Goal: Transaction & Acquisition: Obtain resource

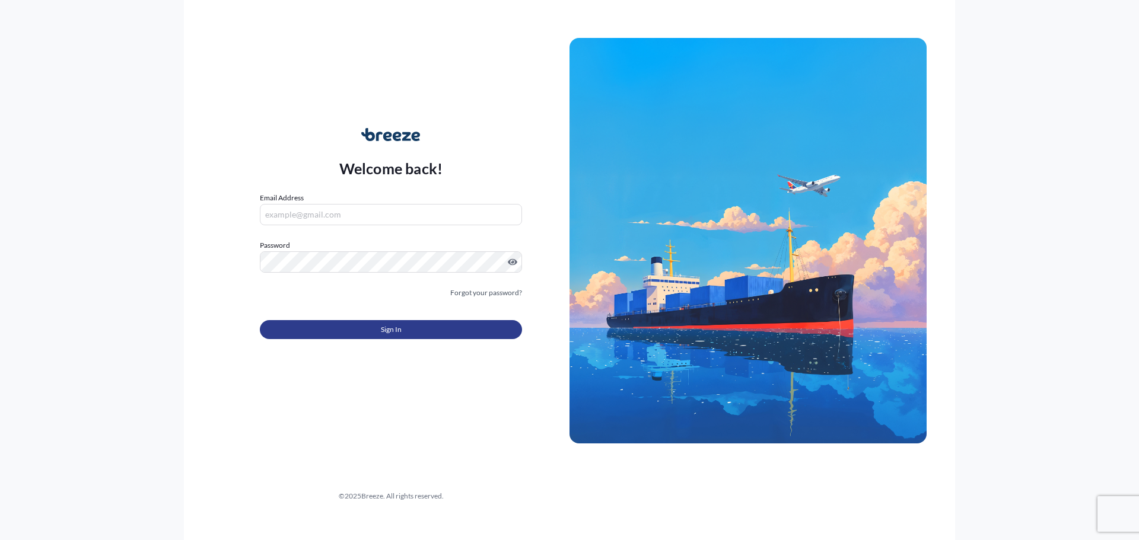
type input "[DOMAIN_NAME][EMAIL_ADDRESS][DOMAIN_NAME]"
click at [344, 331] on button "Sign In" at bounding box center [391, 329] width 262 height 19
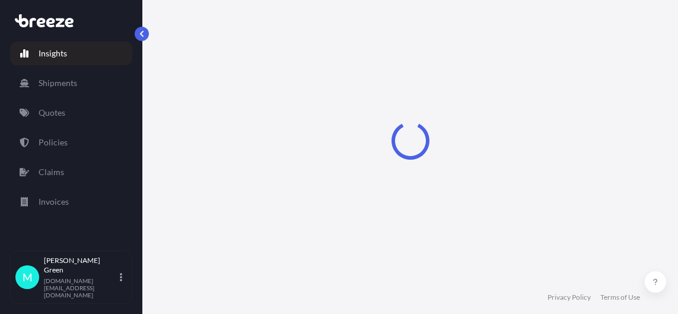
select select "2025"
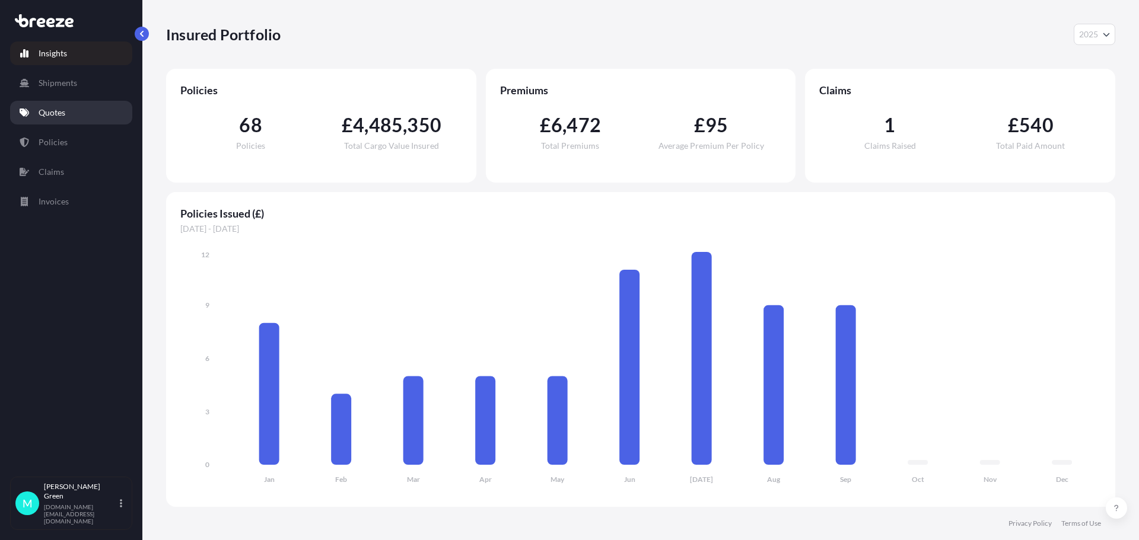
click at [55, 114] on p "Quotes" at bounding box center [52, 113] width 27 height 12
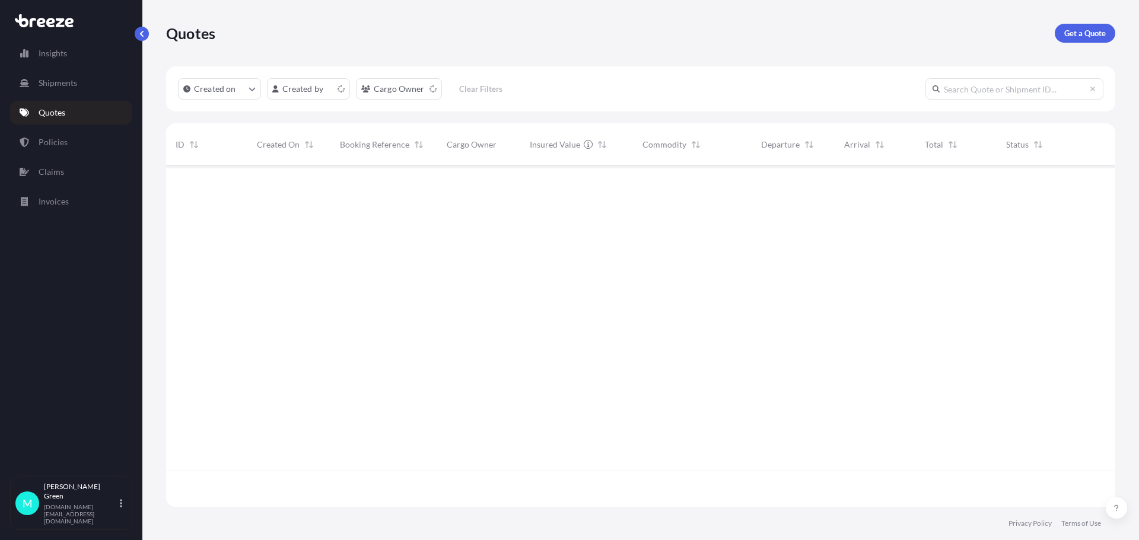
scroll to position [339, 940]
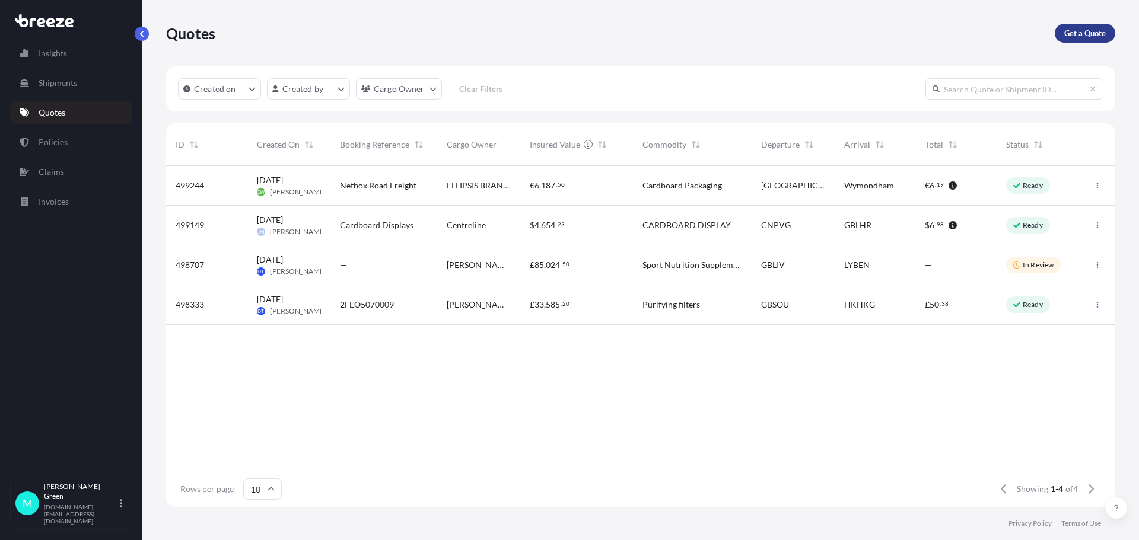
click at [1094, 35] on p "Get a Quote" at bounding box center [1085, 33] width 42 height 12
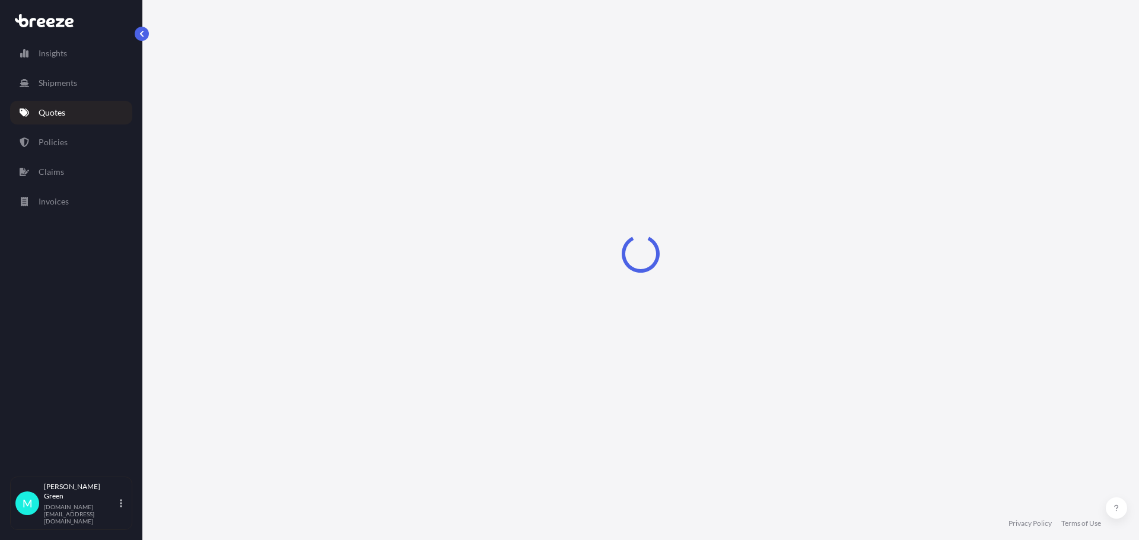
select select "Road"
select select "Sea"
select select "1"
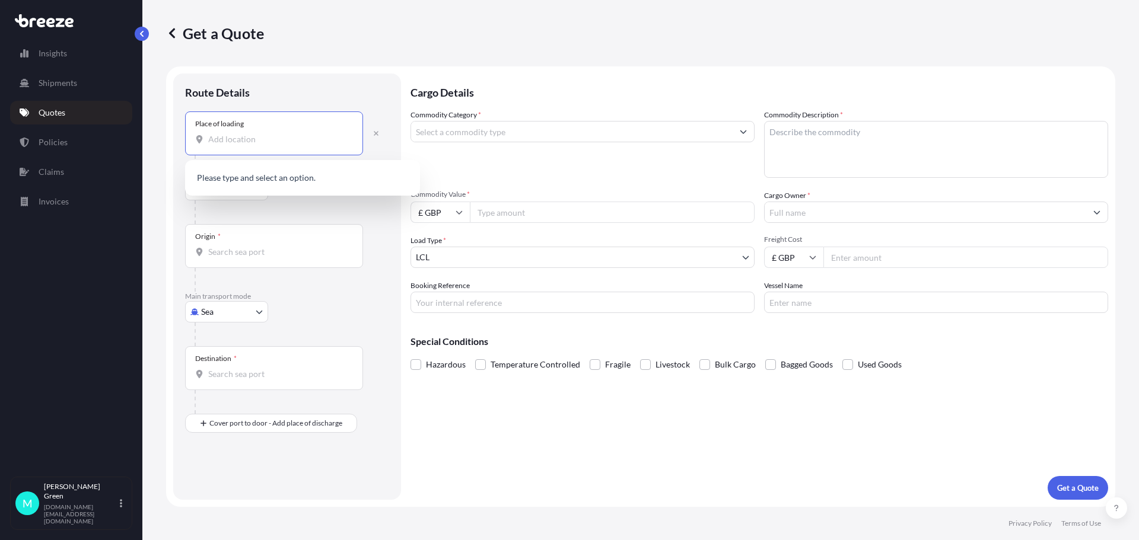
click at [246, 139] on input "Place of loading" at bounding box center [278, 139] width 140 height 12
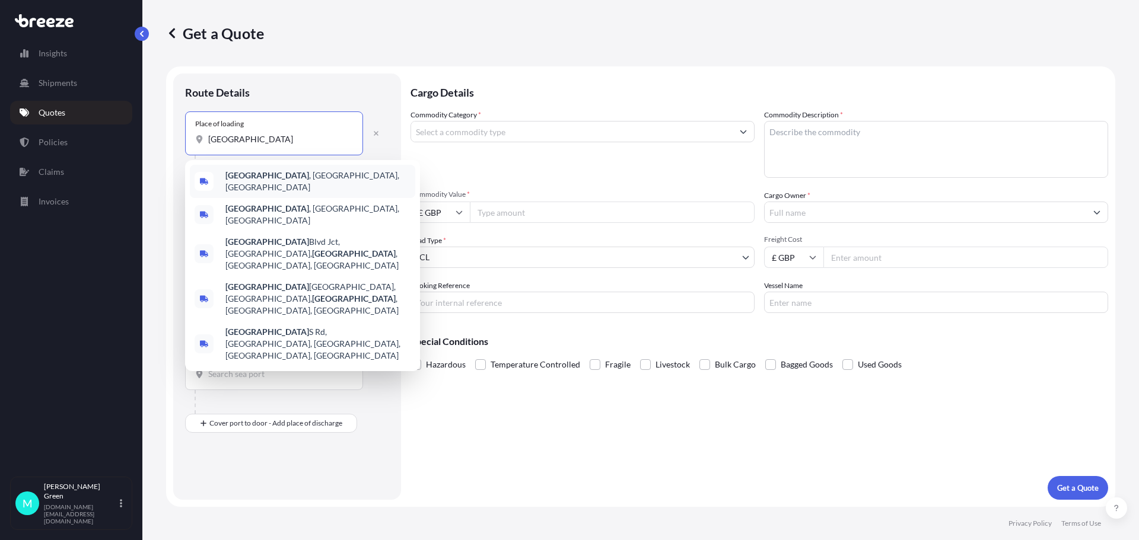
click at [292, 181] on span "[GEOGRAPHIC_DATA] , [GEOGRAPHIC_DATA], [GEOGRAPHIC_DATA]" at bounding box center [317, 182] width 185 height 24
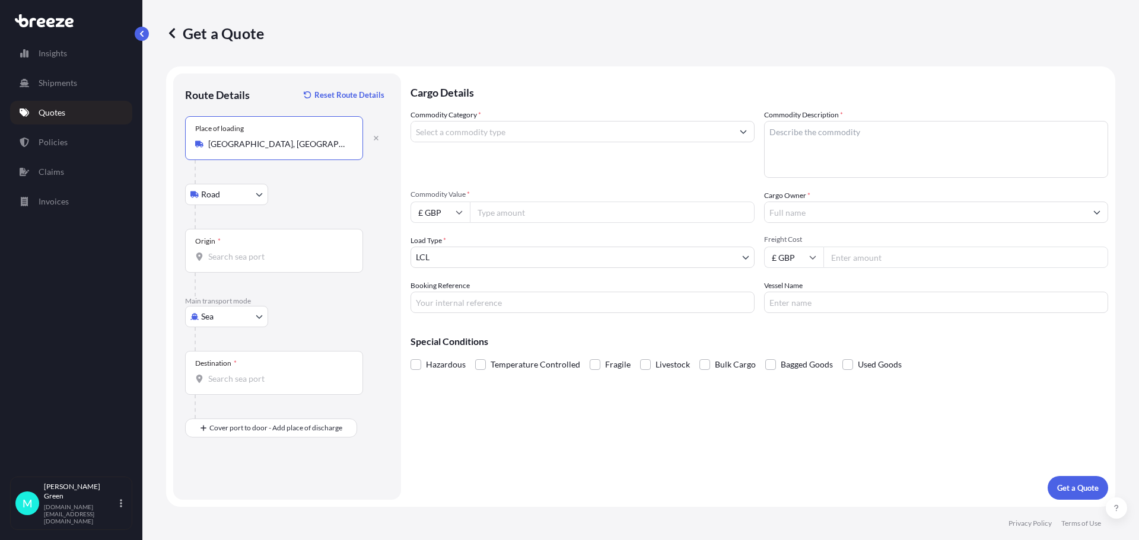
type input "[GEOGRAPHIC_DATA], [GEOGRAPHIC_DATA], [GEOGRAPHIC_DATA]"
click at [241, 196] on body "5 options available. 1 option available. 0 options available. 5 options availab…" at bounding box center [569, 270] width 1139 height 540
click at [249, 222] on div "Road" at bounding box center [227, 225] width 74 height 21
click at [250, 258] on input "Origin *" at bounding box center [278, 257] width 140 height 12
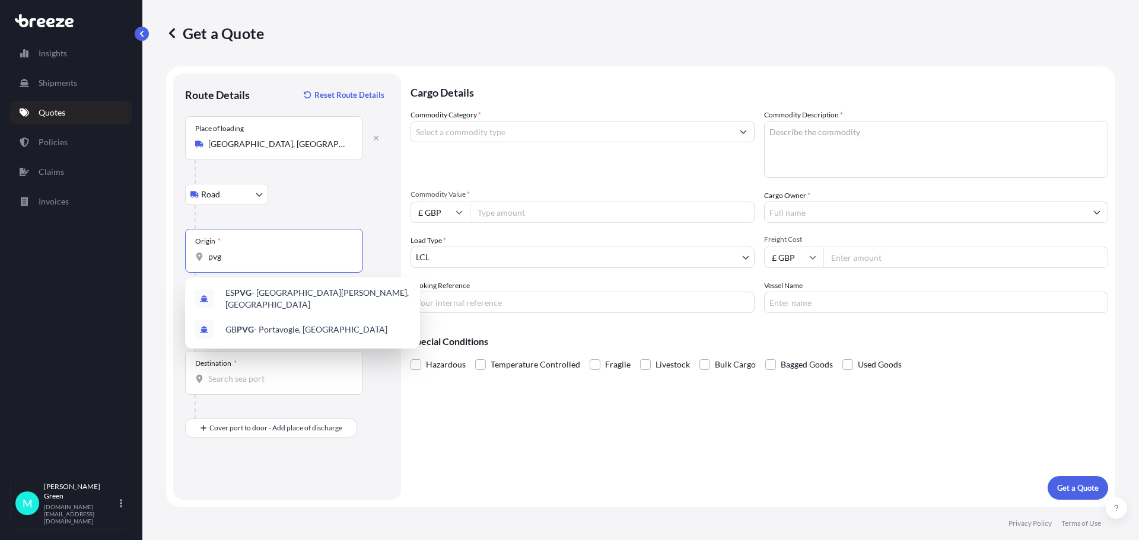
drag, startPoint x: 237, startPoint y: 253, endPoint x: 202, endPoint y: 254, distance: 35.0
click at [202, 254] on div "pvg" at bounding box center [274, 257] width 158 height 12
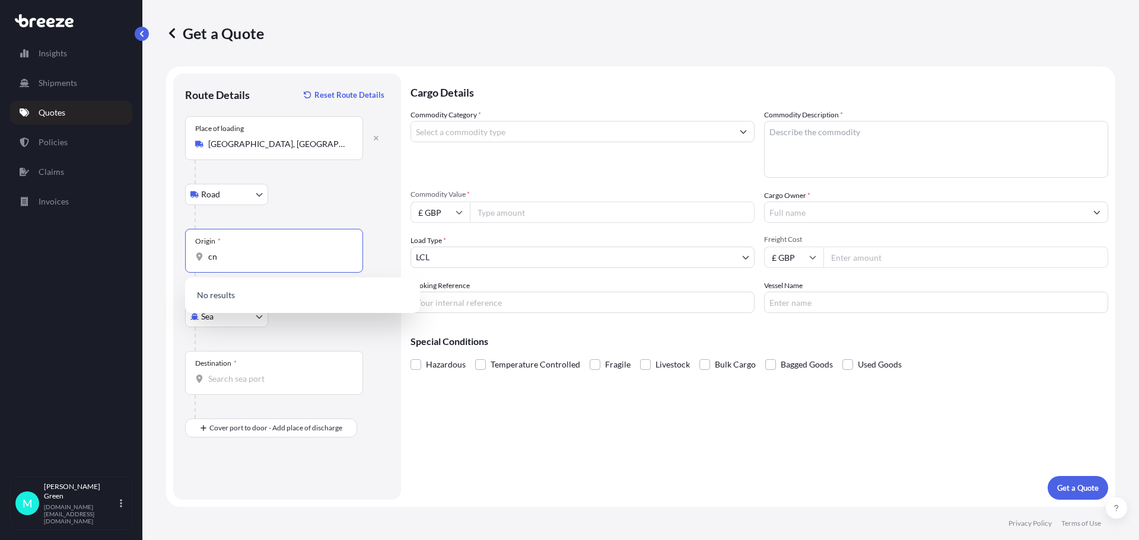
type input "c"
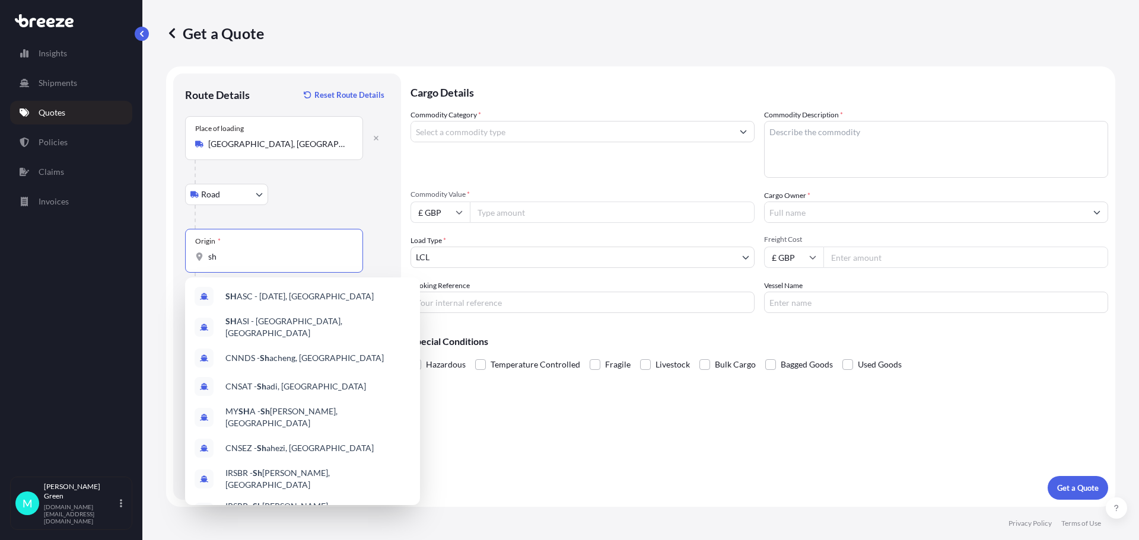
type input "s"
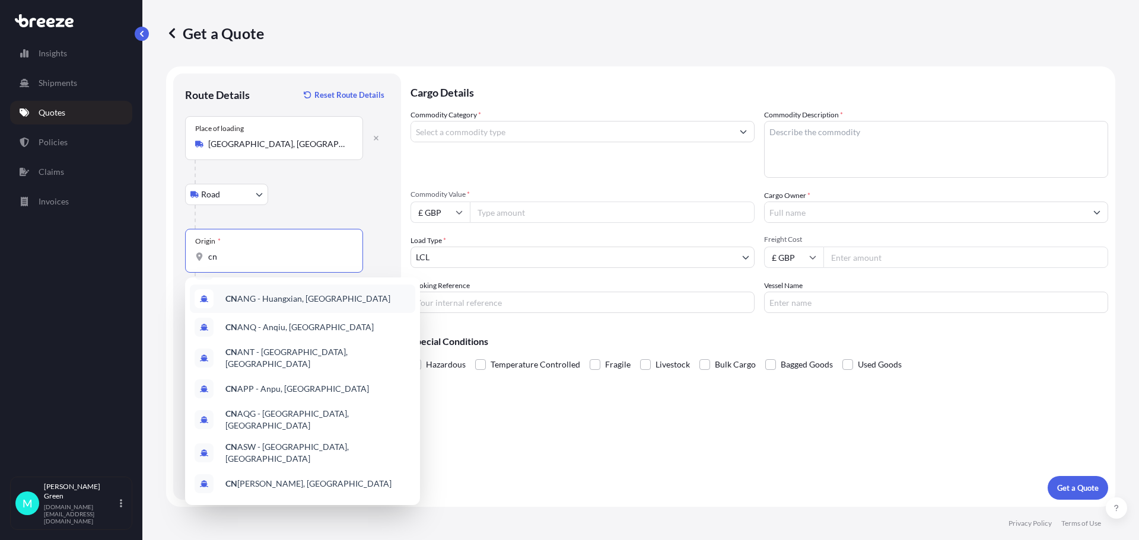
scroll to position [66, 0]
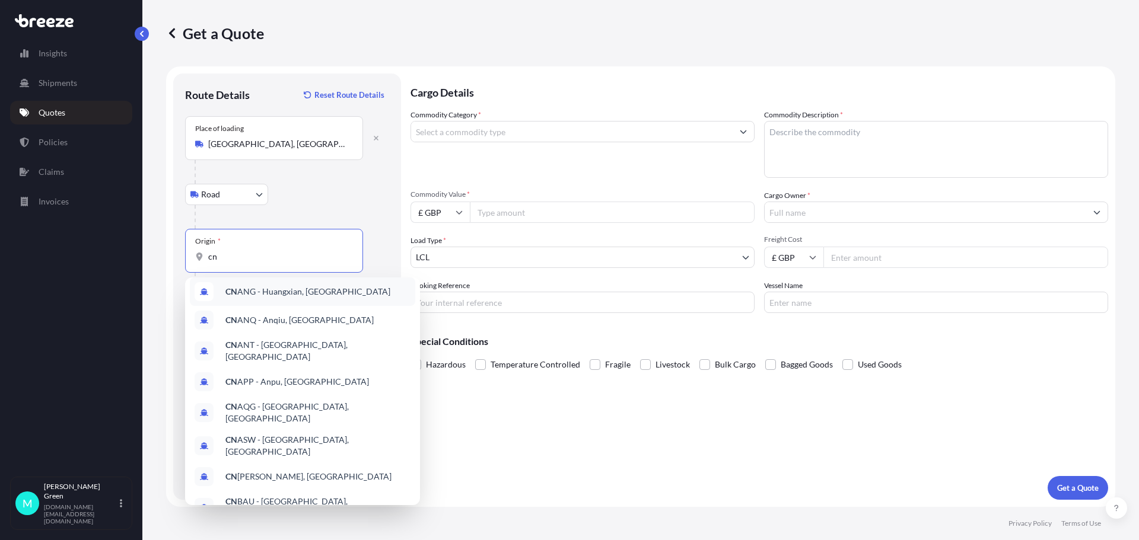
type input "cn"
click at [257, 193] on body "Insights Shipments Quotes Policies Claims Invoices M [PERSON_NAME] [PERSON_NAME…" at bounding box center [569, 270] width 1139 height 540
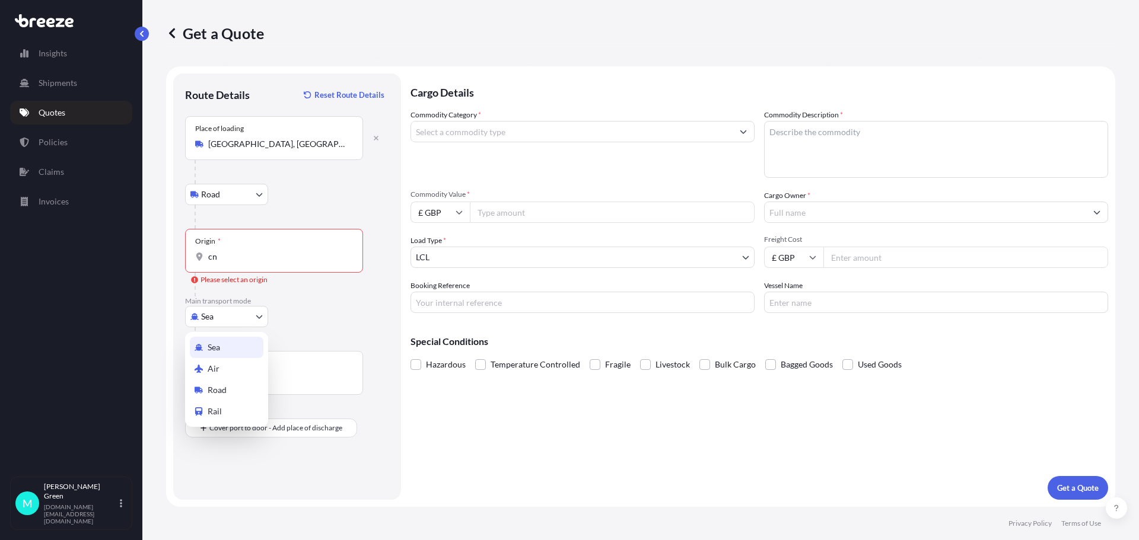
click at [246, 319] on body "Insights Shipments Quotes Policies Claims Invoices M [PERSON_NAME] [PERSON_NAME…" at bounding box center [569, 270] width 1139 height 540
click at [236, 368] on div "Air" at bounding box center [227, 368] width 74 height 21
select select "Air"
drag, startPoint x: 248, startPoint y: 244, endPoint x: 243, endPoint y: 254, distance: 11.1
click at [248, 243] on div "Origin *" at bounding box center [274, 251] width 178 height 44
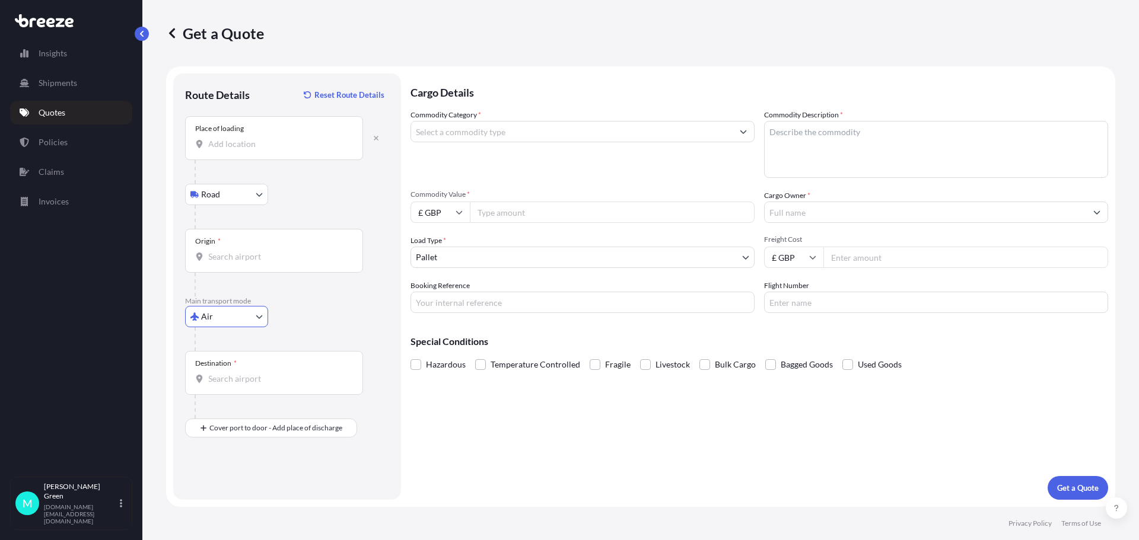
click at [248, 251] on input "Origin *" at bounding box center [278, 257] width 140 height 12
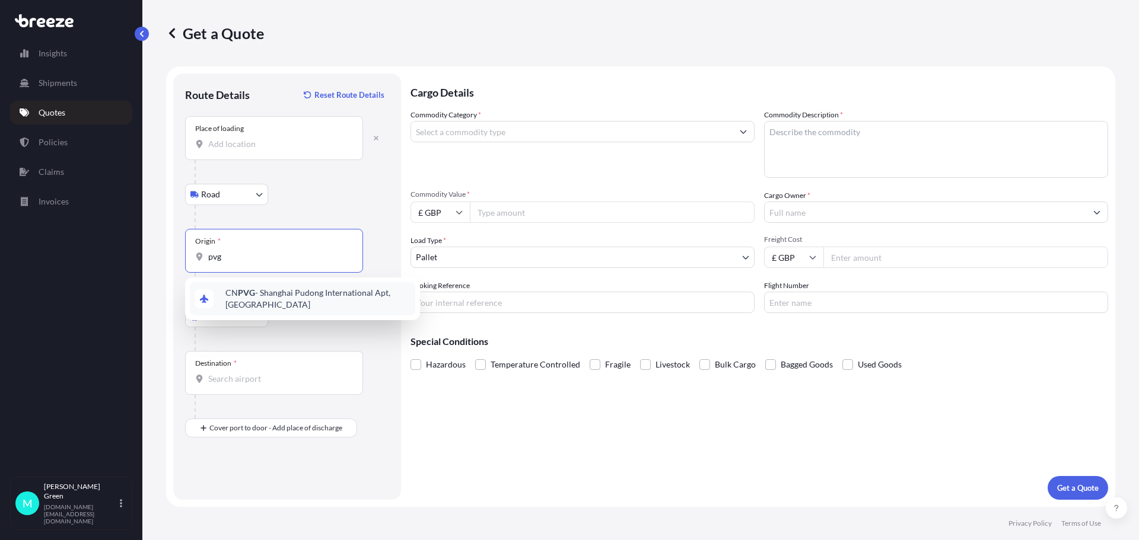
click at [295, 300] on span "CN PVG - Shanghai Pudong International Apt, [GEOGRAPHIC_DATA]" at bounding box center [317, 299] width 185 height 24
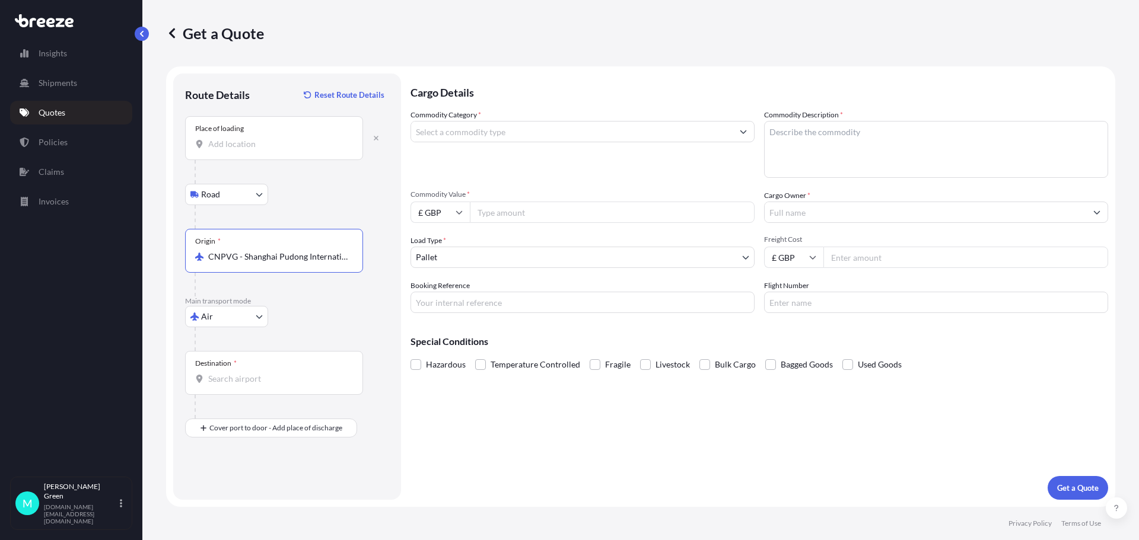
type input "CNPVG - Shanghai Pudong International Apt, [GEOGRAPHIC_DATA]"
click at [254, 382] on input "Destination *" at bounding box center [278, 379] width 140 height 12
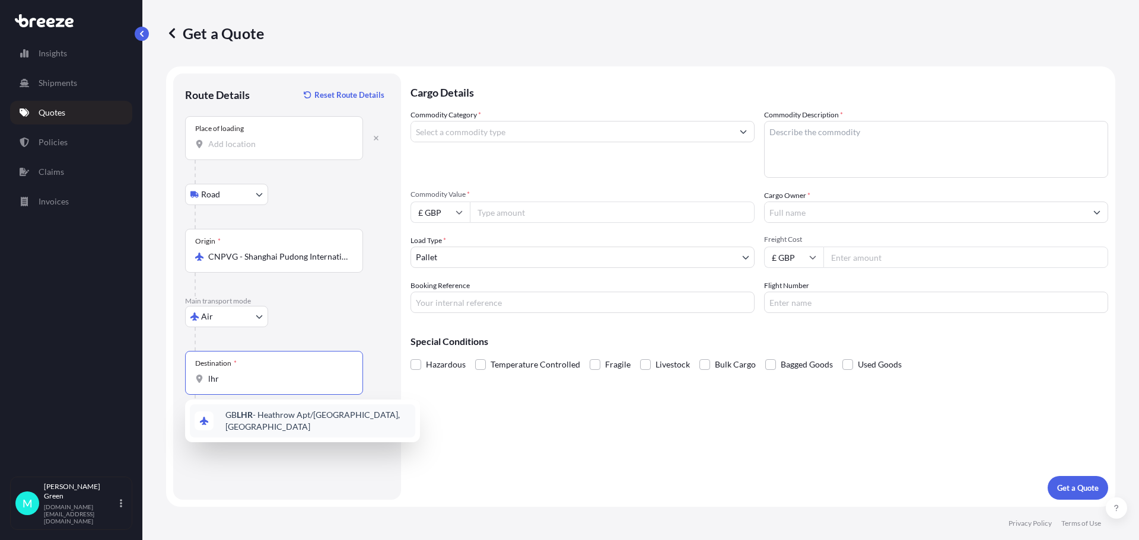
click at [279, 418] on span "GB LHR - Heathrow Apt/[GEOGRAPHIC_DATA], [GEOGRAPHIC_DATA]" at bounding box center [317, 421] width 185 height 24
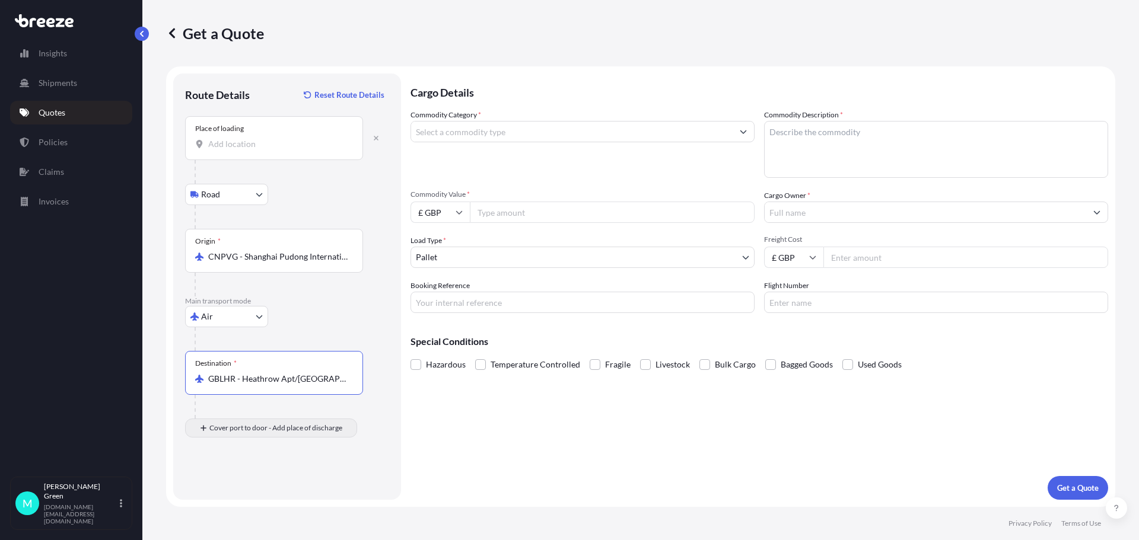
type input "GBLHR - Heathrow Apt/[GEOGRAPHIC_DATA], [GEOGRAPHIC_DATA]"
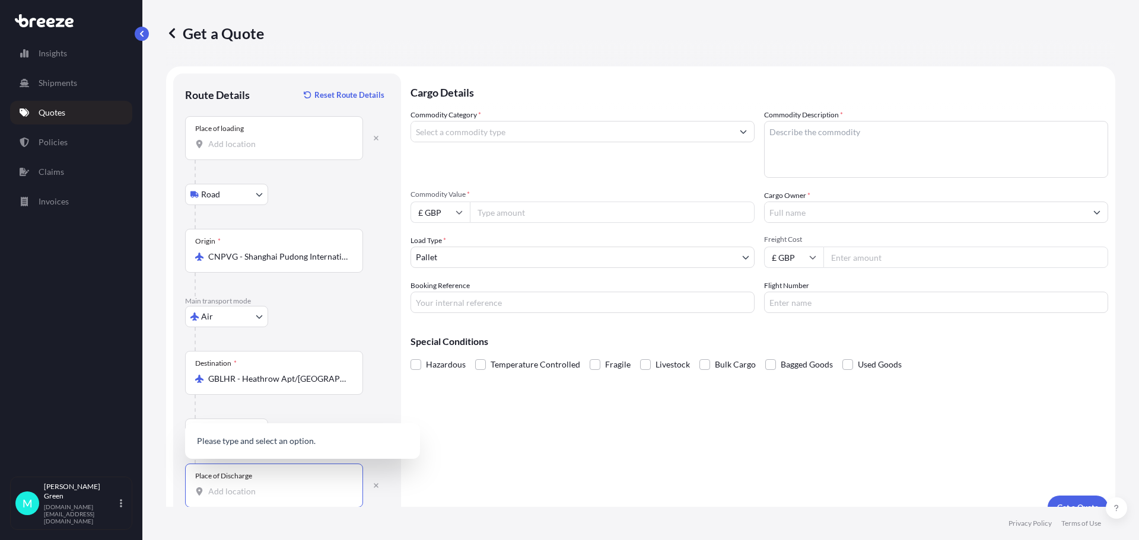
click at [253, 494] on input "Place of Discharge" at bounding box center [278, 492] width 140 height 12
click at [300, 428] on span "[STREET_ADDRESS]" at bounding box center [317, 432] width 185 height 36
type input "[STREET_ADDRESS]"
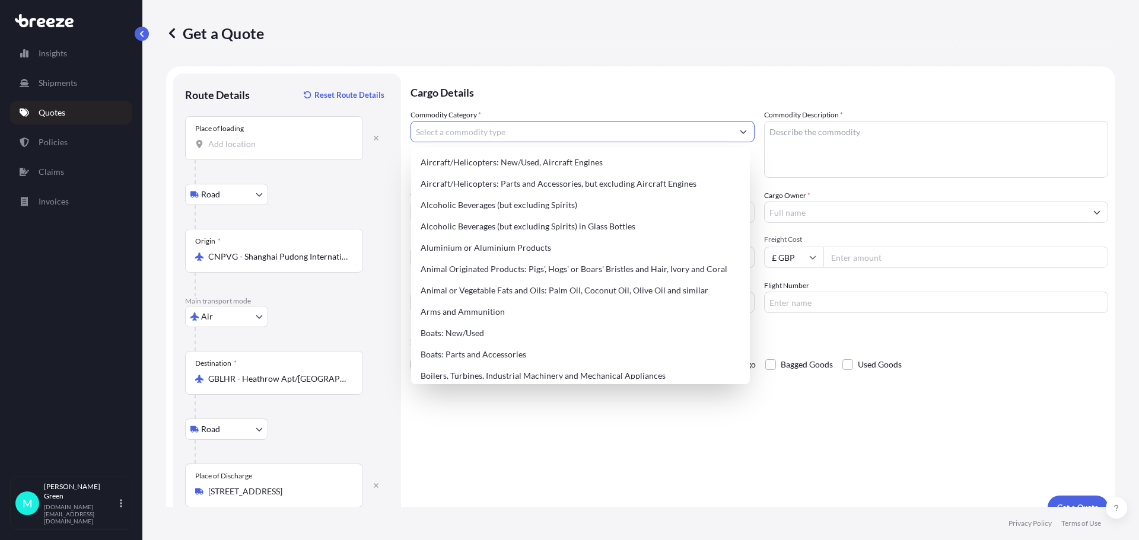
click at [553, 126] on input "Commodity Category *" at bounding box center [572, 131] width 322 height 21
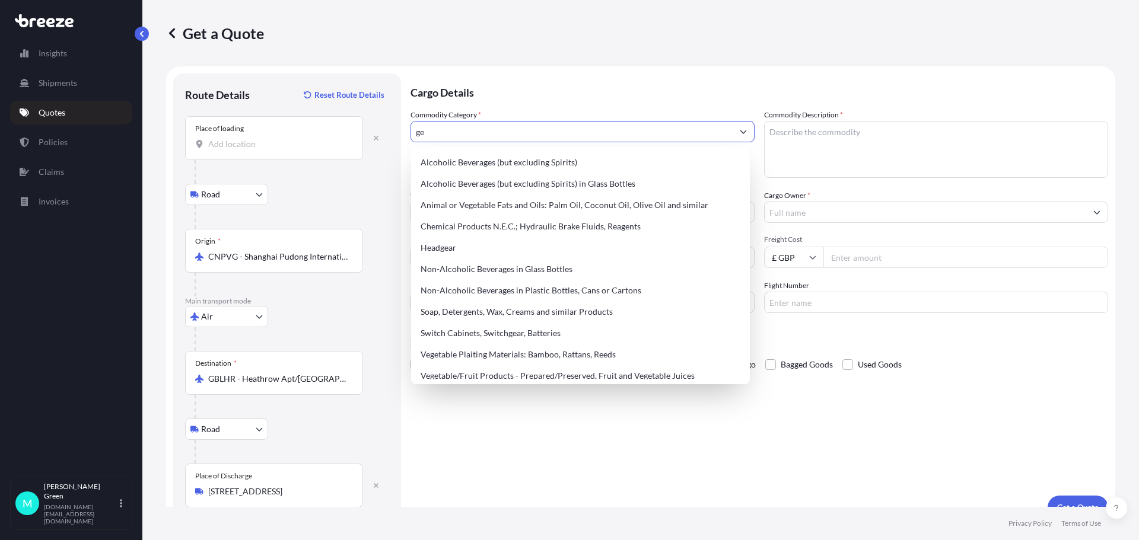
type input "g"
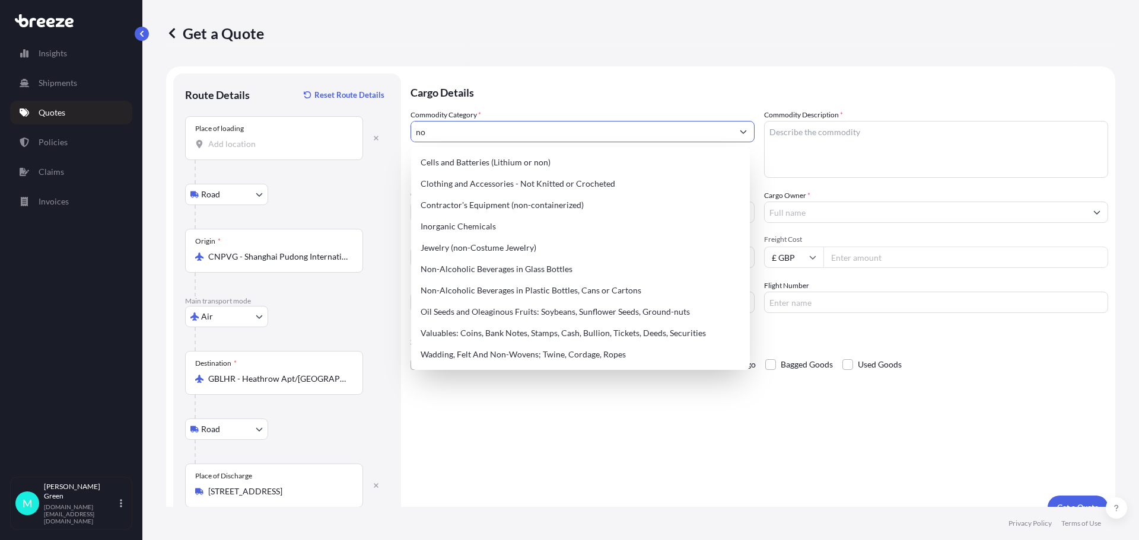
type input "n"
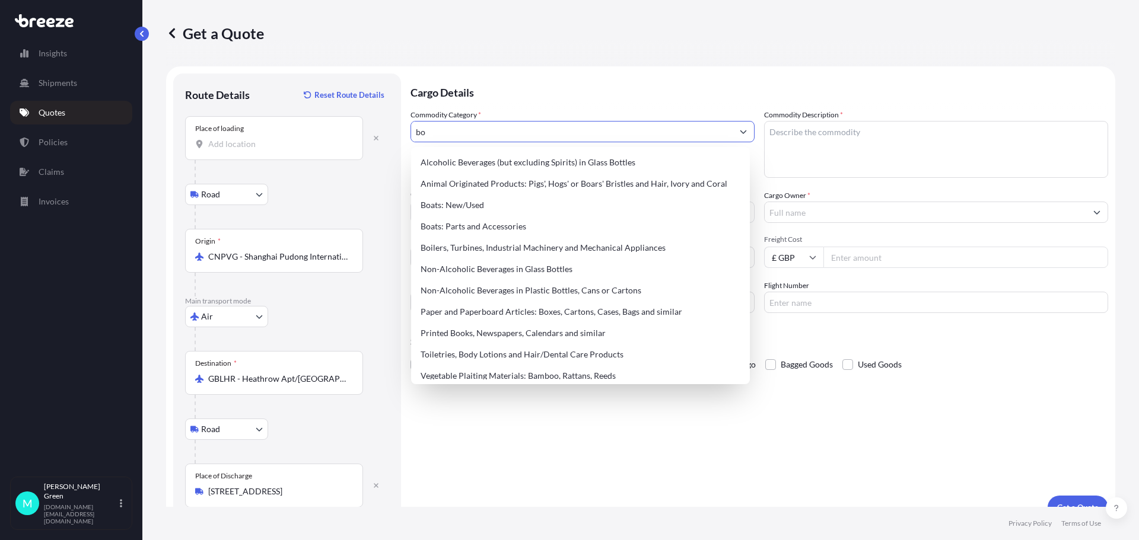
type input "b"
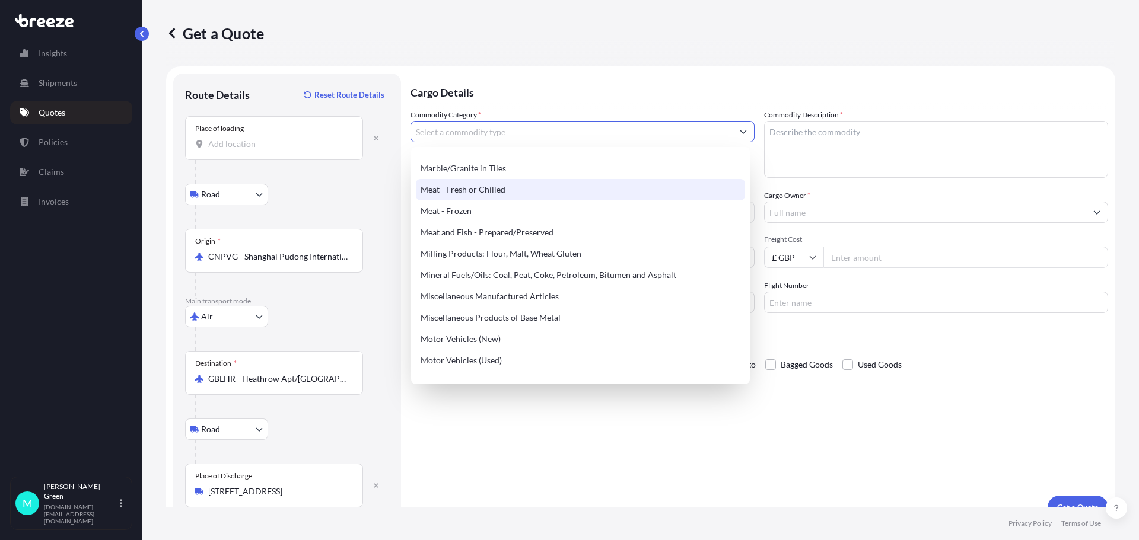
scroll to position [1542, 0]
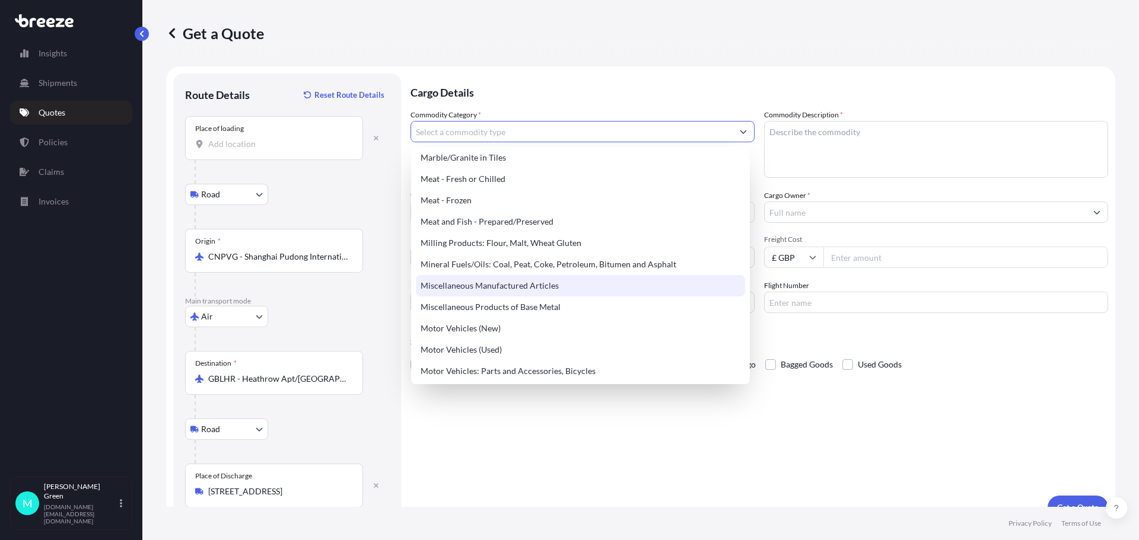
click at [597, 287] on div "Miscellaneous Manufactured Articles" at bounding box center [580, 285] width 329 height 21
type input "Miscellaneous Manufactured Articles"
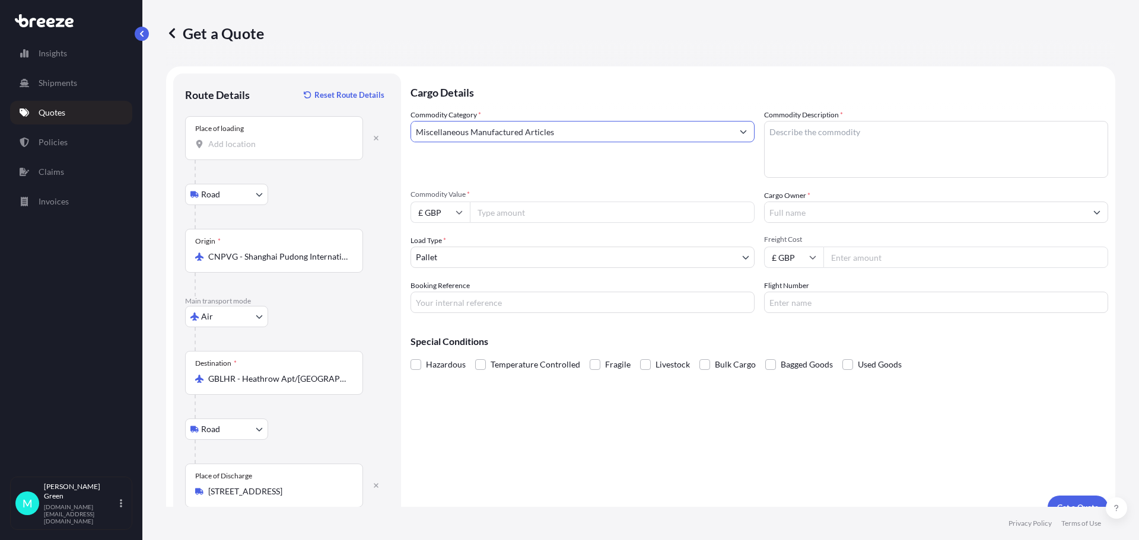
click at [788, 142] on textarea "Commodity Description *" at bounding box center [936, 149] width 344 height 57
click at [624, 213] on input "Commodity Value *" at bounding box center [612, 212] width 285 height 21
click at [780, 154] on textarea "bottles glass and/or plastic" at bounding box center [936, 149] width 344 height 57
click at [893, 137] on textarea "bottles glass and/or plastic" at bounding box center [936, 149] width 344 height 57
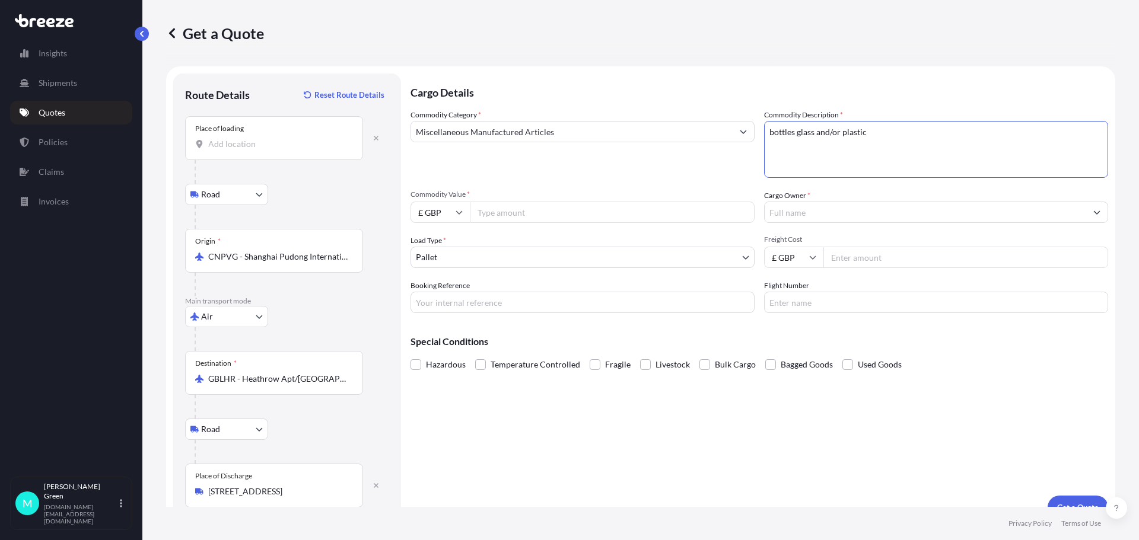
paste textarea "Goods are not fragile. HS Code is 3923 9000 00"
type textarea "bottles glass and/or plastic Goods are not fragile. HS Code is 3923 9000 00"
click at [662, 211] on input "Commodity Value *" at bounding box center [612, 212] width 285 height 21
type input "2500"
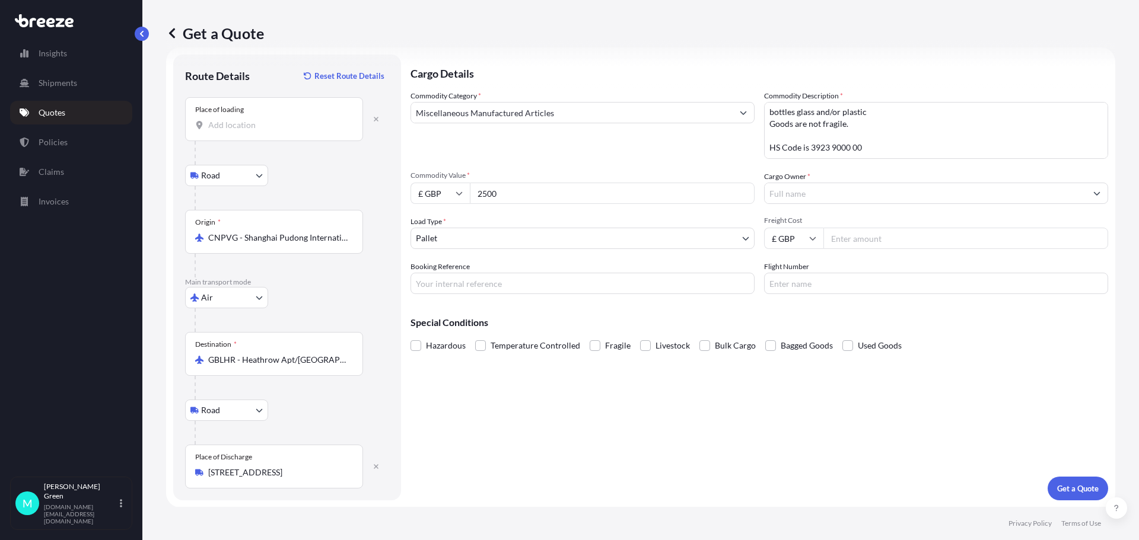
scroll to position [20, 0]
click at [457, 190] on icon at bounding box center [459, 192] width 7 height 7
click at [432, 274] on div "$ USD" at bounding box center [440, 275] width 50 height 23
type input "$ USD"
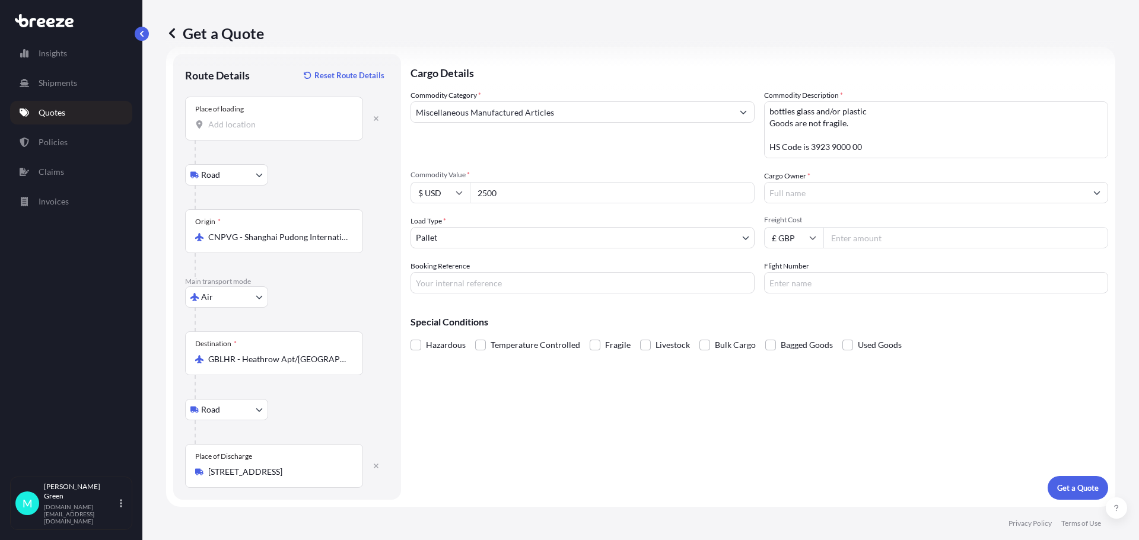
click at [856, 193] on input "Cargo Owner *" at bounding box center [926, 192] width 322 height 21
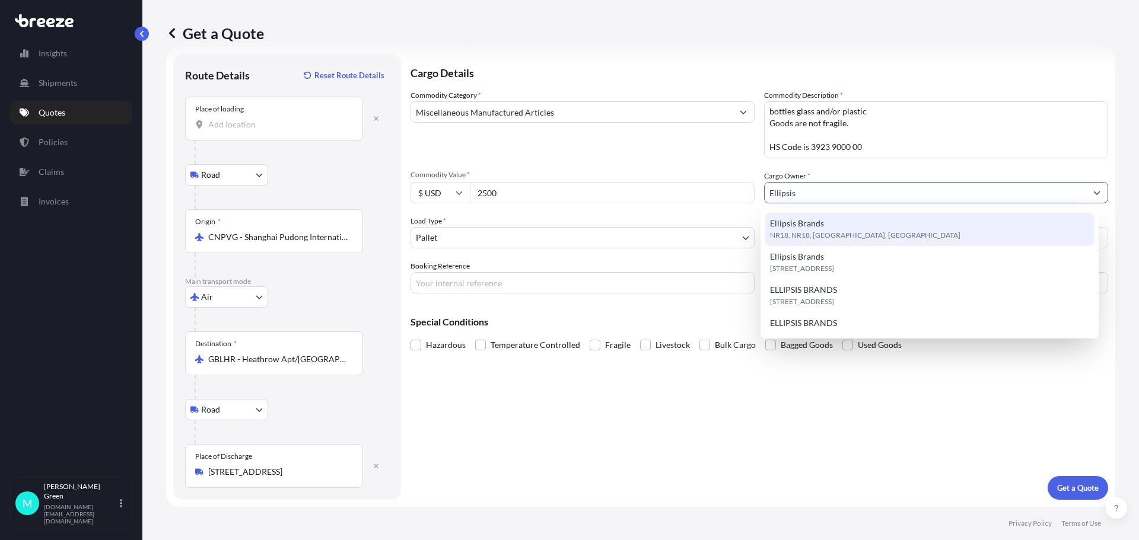
click at [842, 233] on span "NR18, NR18, [GEOGRAPHIC_DATA], [GEOGRAPHIC_DATA]" at bounding box center [865, 236] width 190 height 12
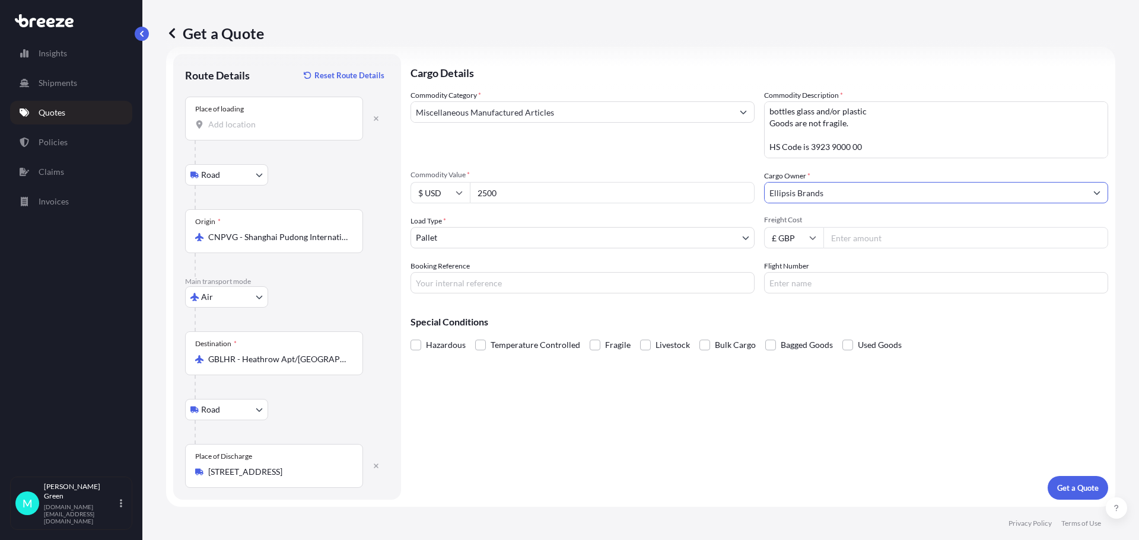
type input "Ellipsis Brands"
click at [888, 239] on input "Freight Cost" at bounding box center [965, 237] width 285 height 21
type input "850"
click at [613, 289] on input "Booking Reference" at bounding box center [583, 282] width 344 height 21
click at [694, 282] on input "Booking Reference" at bounding box center [583, 282] width 344 height 21
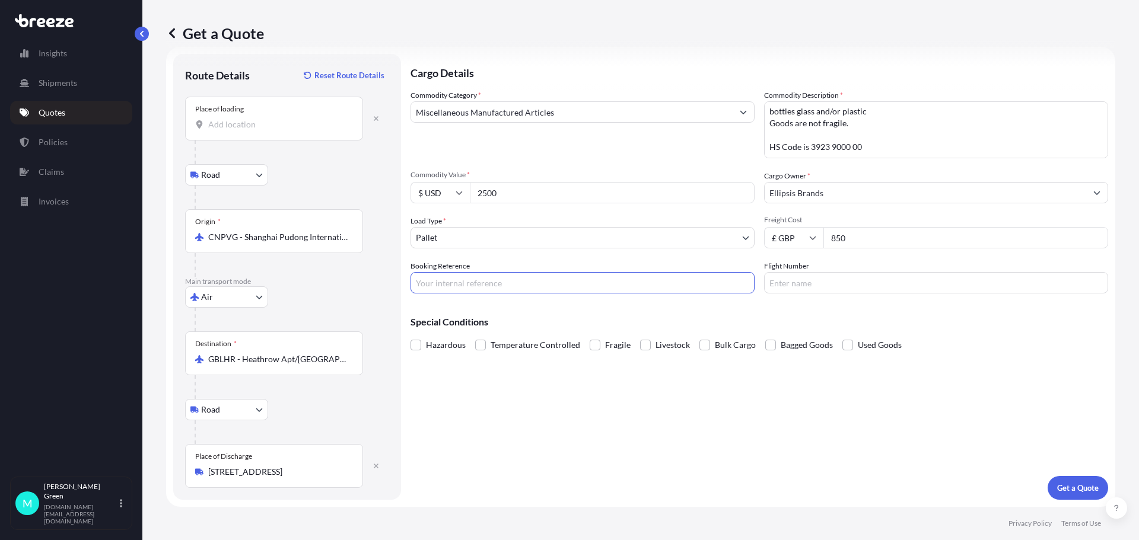
paste input "NUO25370076"
type input "NUO25370076"
click at [823, 284] on input "Flight Number" at bounding box center [936, 282] width 344 height 21
type input "n/a"
click at [1067, 485] on p "Get a Quote" at bounding box center [1078, 488] width 42 height 12
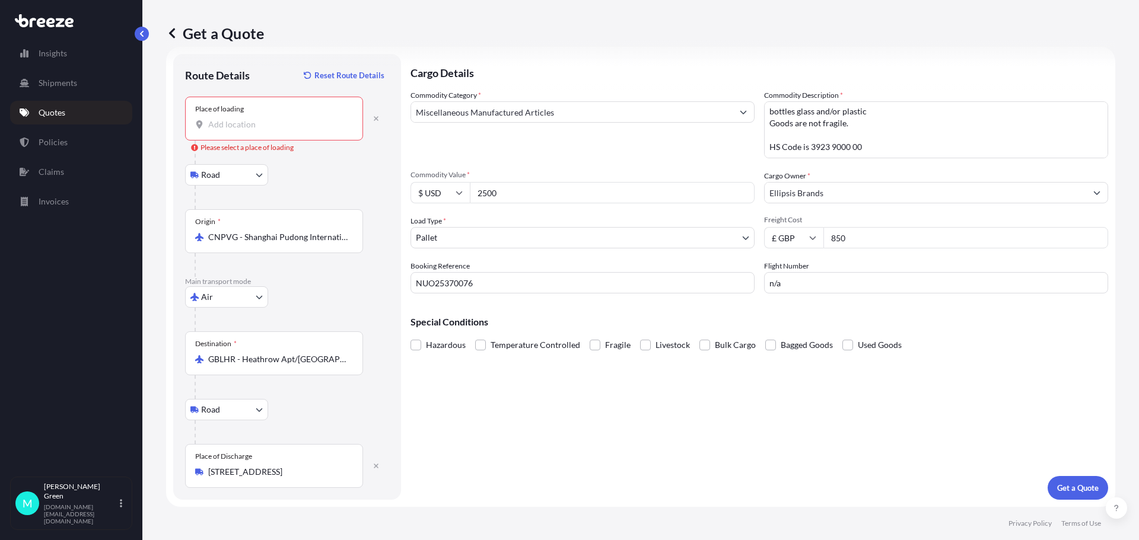
click at [269, 124] on input "Place of loading Please select a place of loading" at bounding box center [278, 125] width 140 height 12
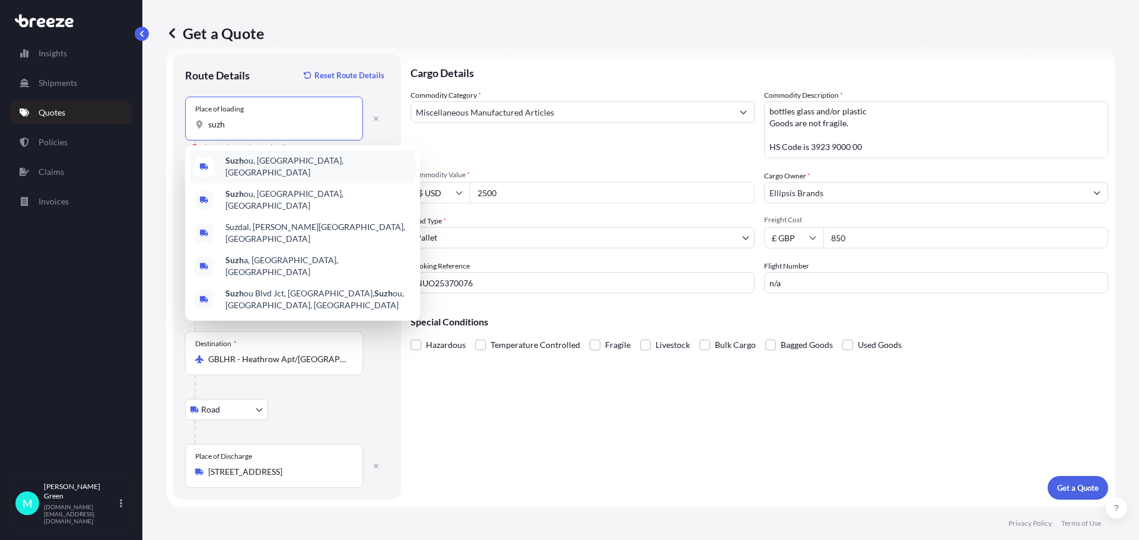
click at [262, 164] on span "Suzh ou, [GEOGRAPHIC_DATA], [GEOGRAPHIC_DATA]" at bounding box center [317, 167] width 185 height 24
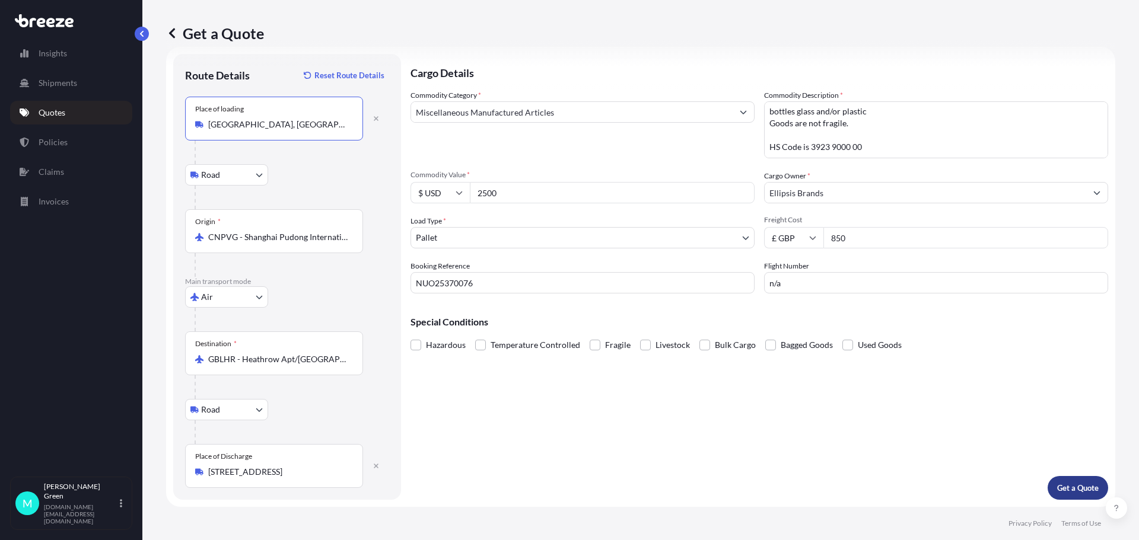
type input "[GEOGRAPHIC_DATA], [GEOGRAPHIC_DATA], [GEOGRAPHIC_DATA]"
click at [1057, 485] on p "Get a Quote" at bounding box center [1078, 488] width 42 height 12
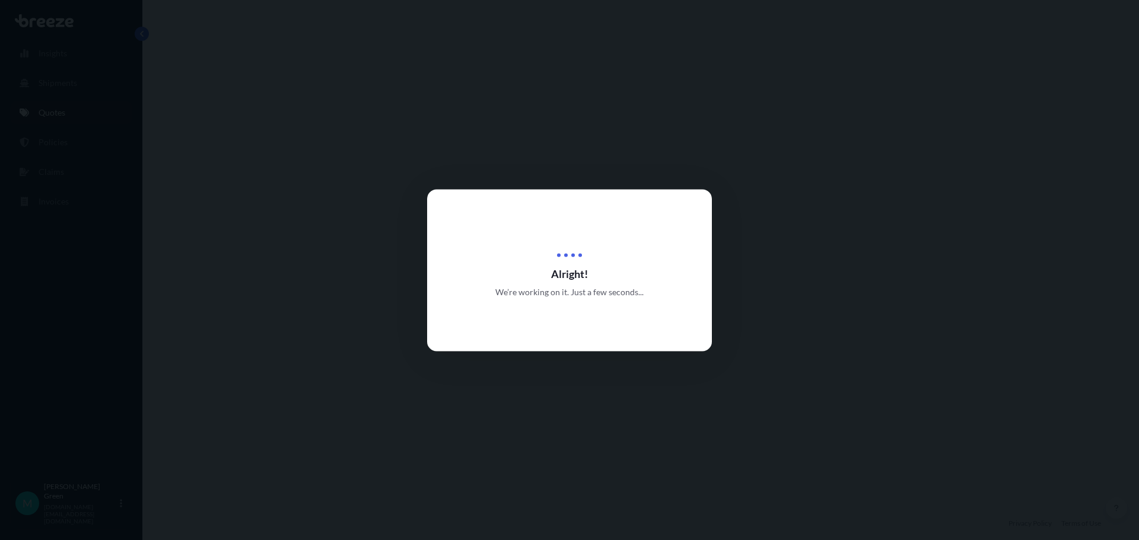
select select "Road"
select select "Air"
select select "Road"
select select "1"
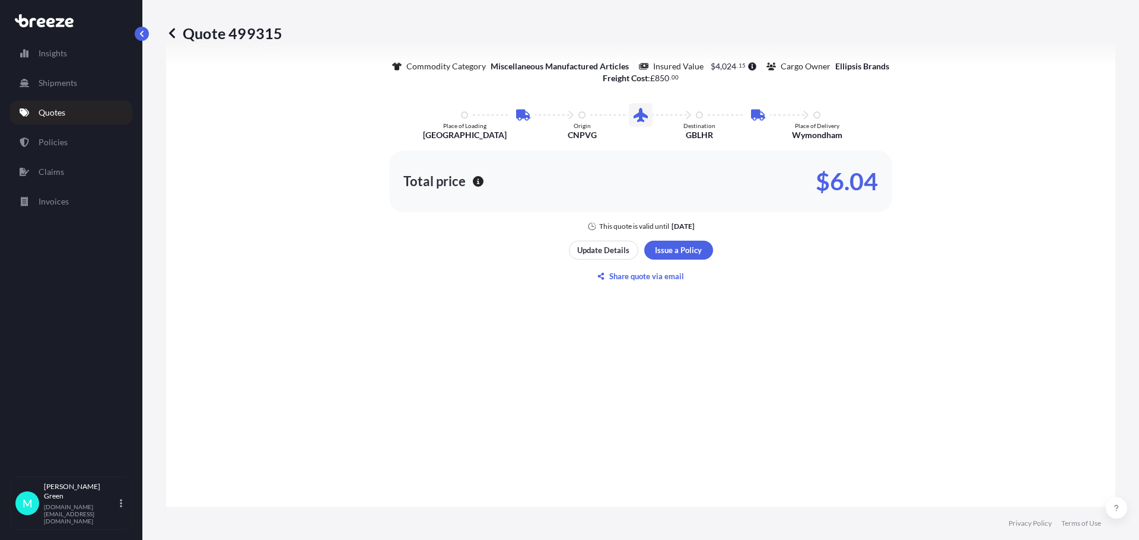
scroll to position [771, 0]
